Goal: Navigation & Orientation: Find specific page/section

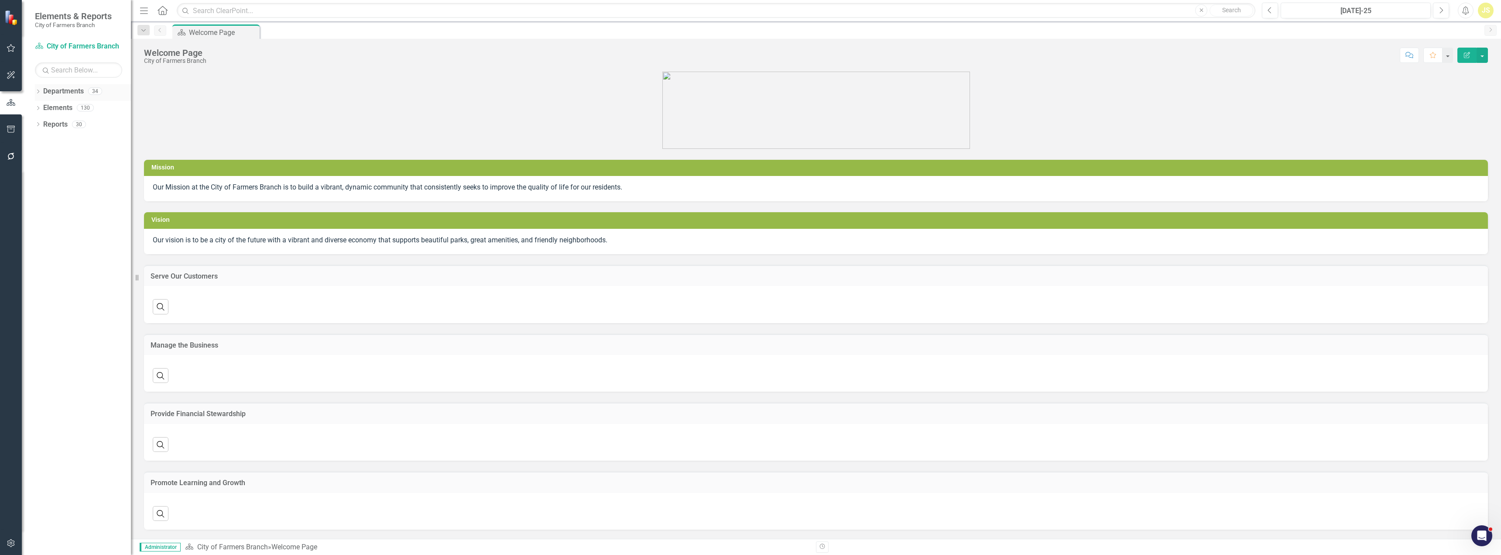
click at [38, 91] on icon "Dropdown" at bounding box center [38, 92] width 6 height 5
click at [44, 106] on icon "Dropdown" at bounding box center [42, 107] width 7 height 5
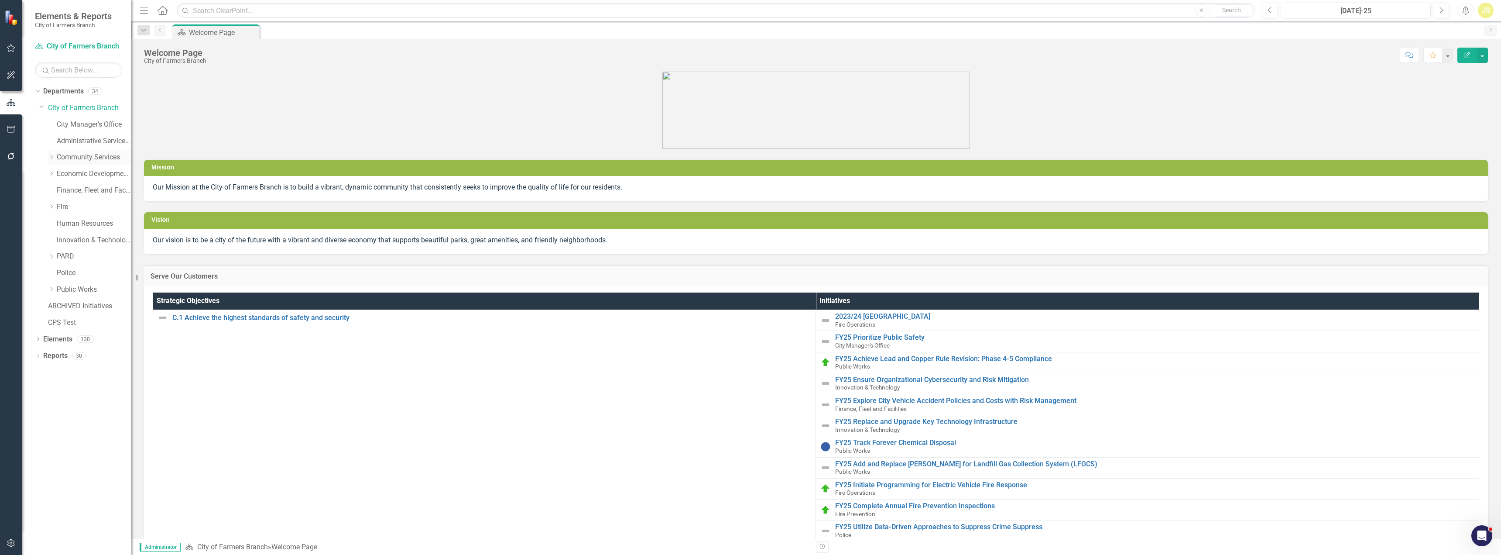
click at [75, 153] on link "Community Services" at bounding box center [94, 157] width 74 height 10
click at [56, 158] on div "Dropdown" at bounding box center [52, 157] width 9 height 7
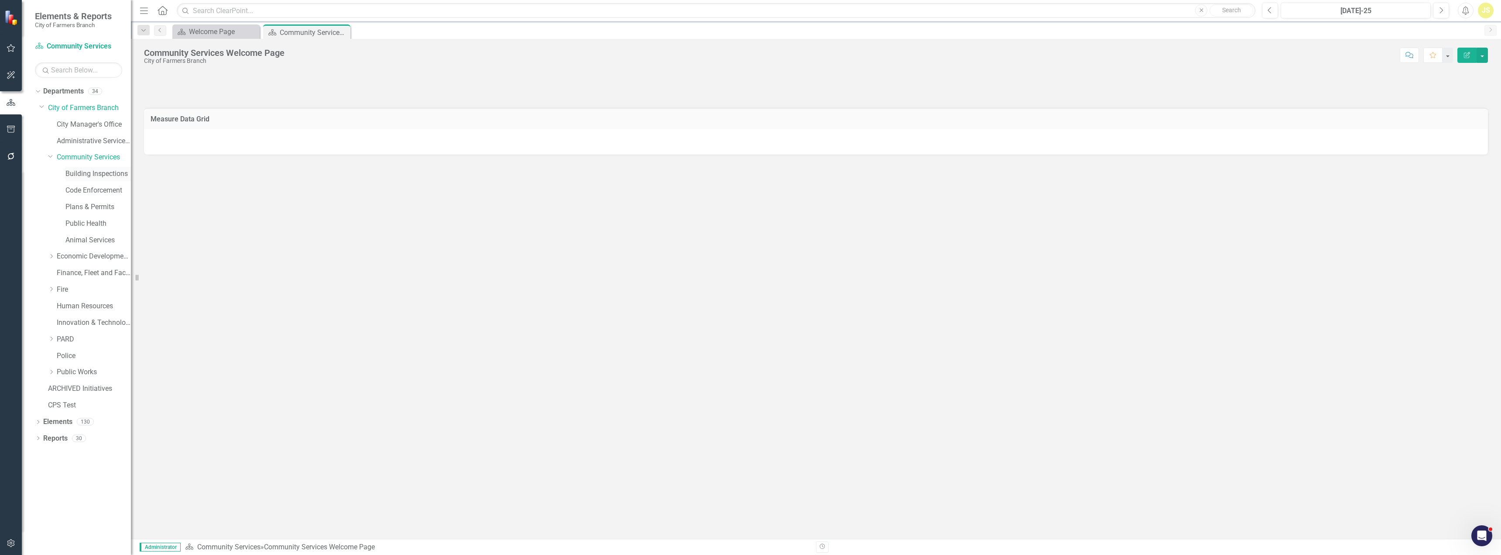
click at [77, 172] on link "Building Inspections" at bounding box center [97, 174] width 65 height 10
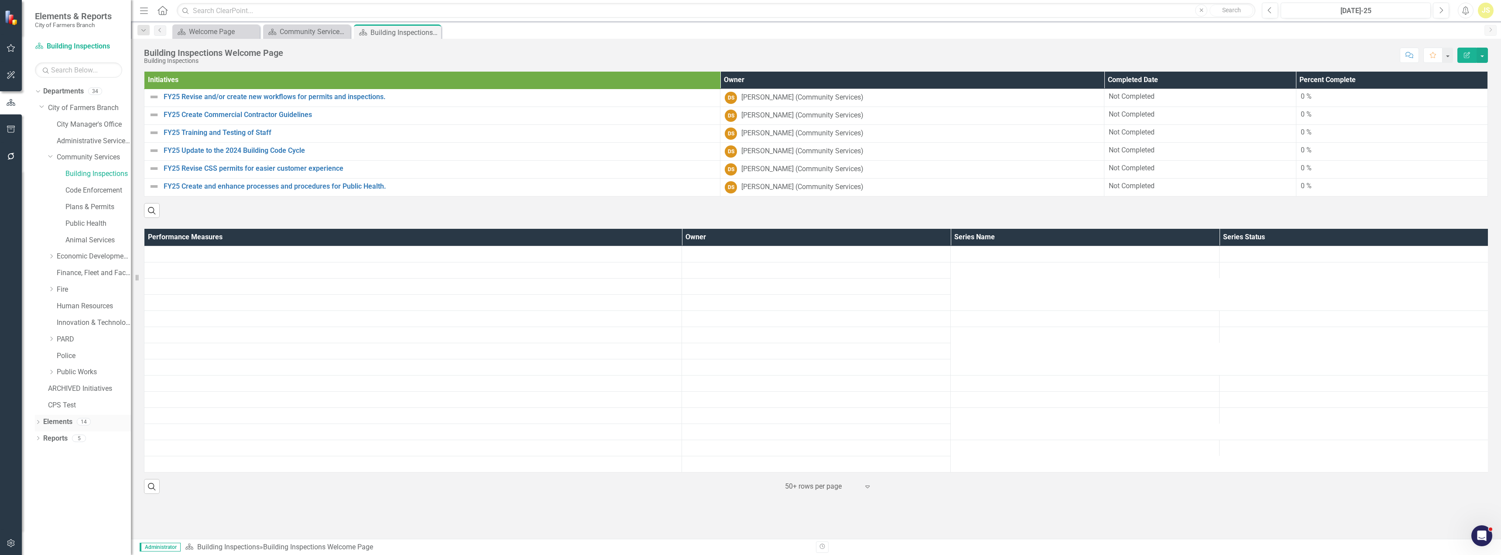
click at [62, 426] on link "Elements" at bounding box center [57, 422] width 29 height 10
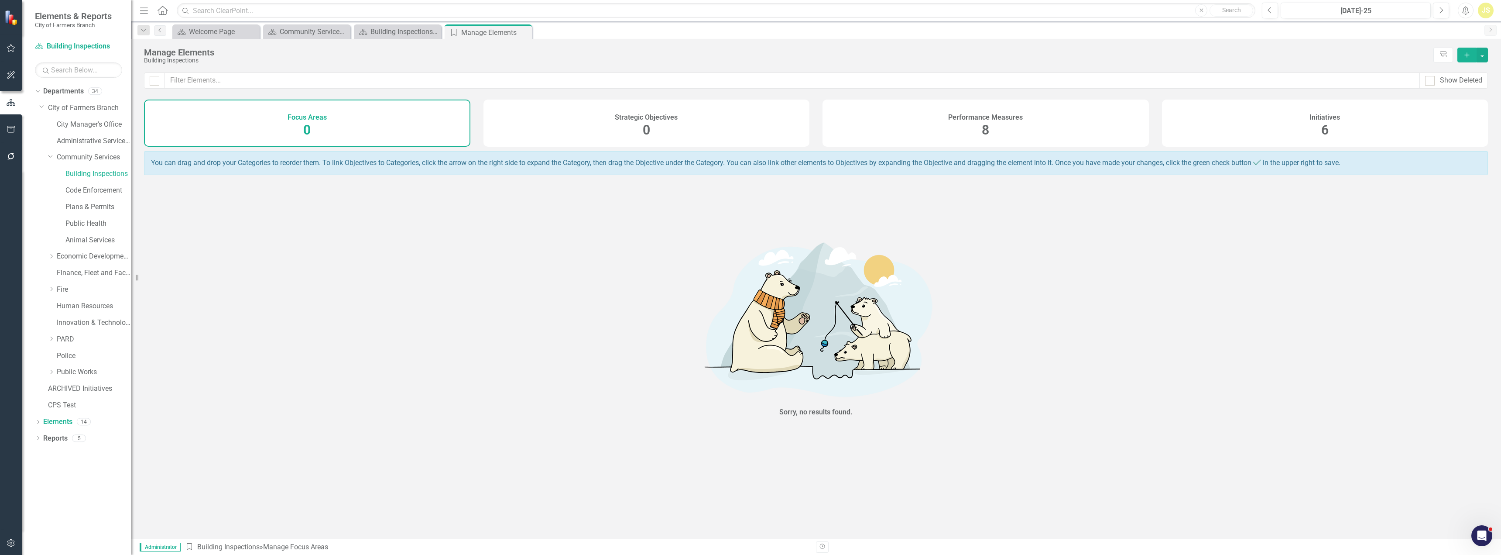
click at [908, 134] on div "Performance Measures 8" at bounding box center [986, 123] width 326 height 47
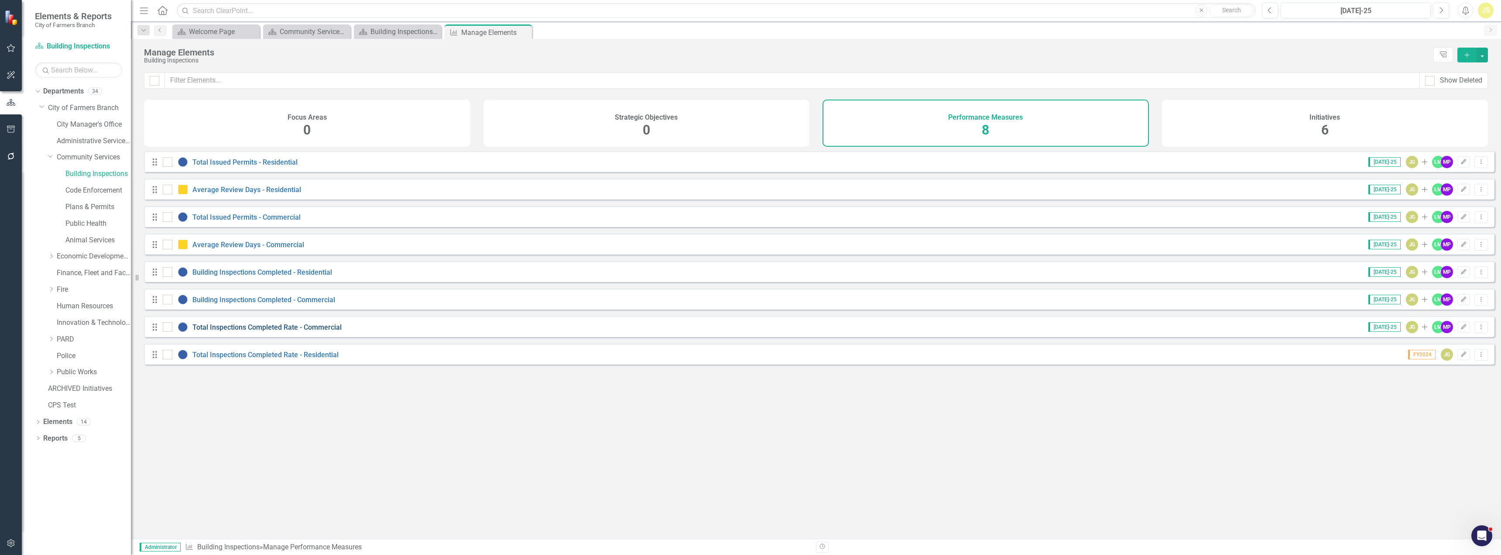
click at [293, 331] on link "Total Inspections Completed Rate - Commercial" at bounding box center [266, 327] width 149 height 8
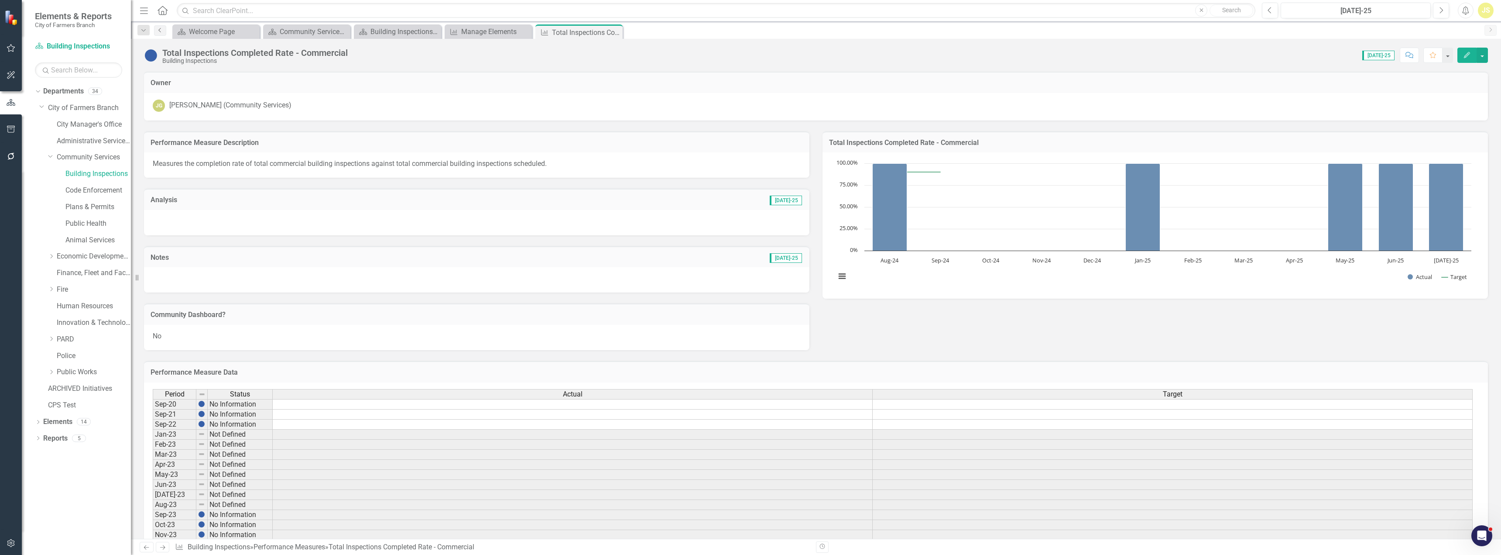
click at [159, 31] on icon "Previous" at bounding box center [160, 29] width 7 height 5
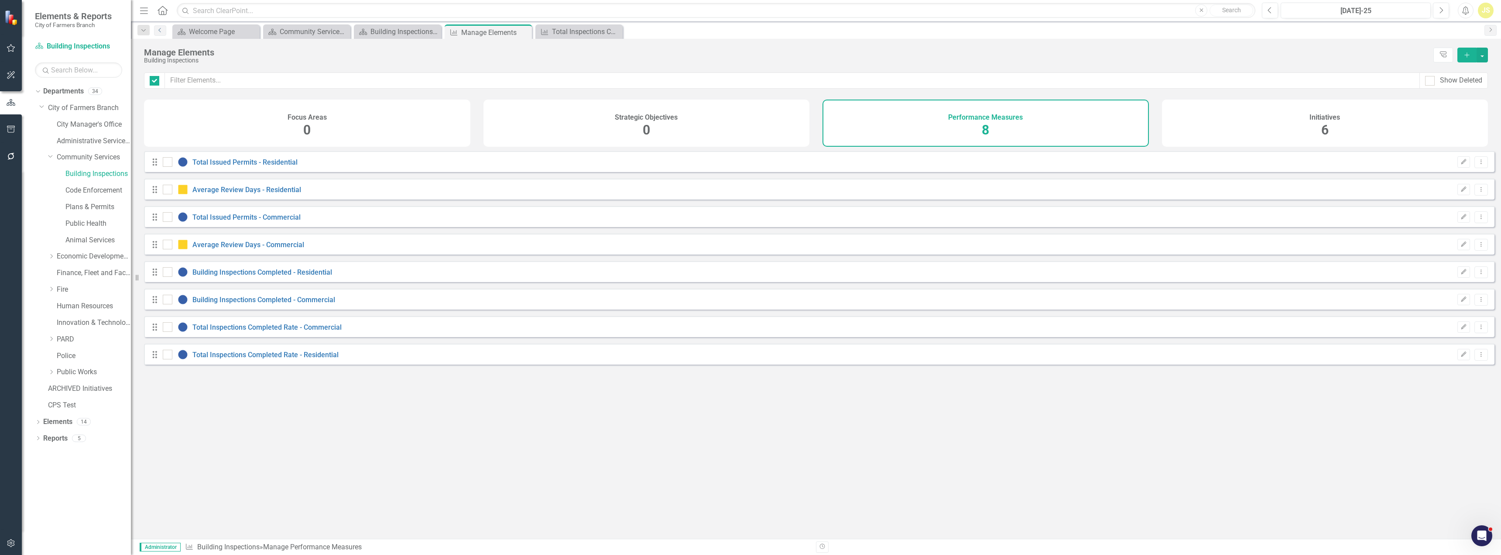
checkbox input "false"
